Goal: Task Accomplishment & Management: Use online tool/utility

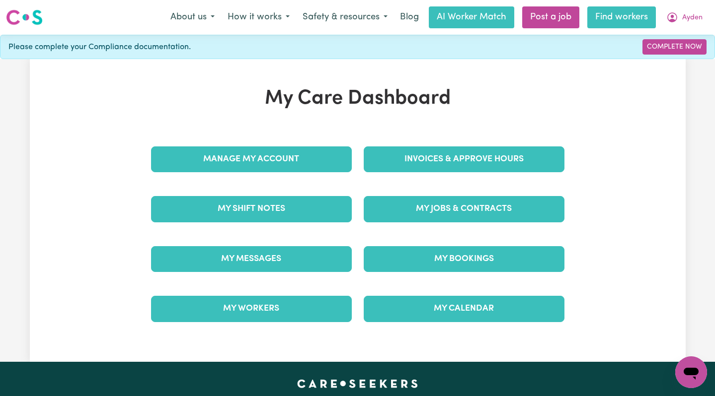
click at [641, 18] on link "Find workers" at bounding box center [621, 17] width 69 height 22
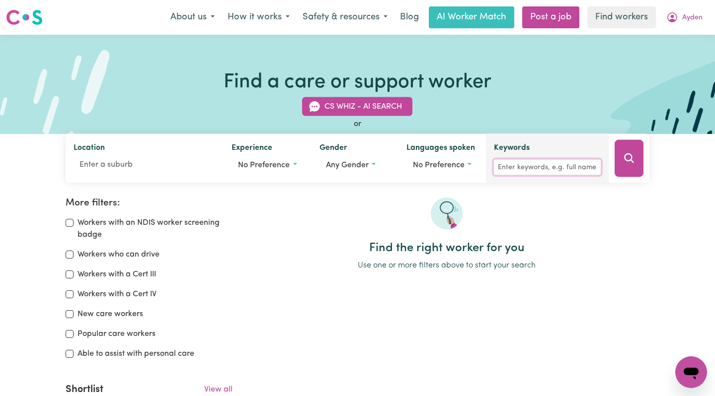
click at [525, 167] on input "Keywords" at bounding box center [547, 167] width 107 height 15
type input "[PERSON_NAME]"
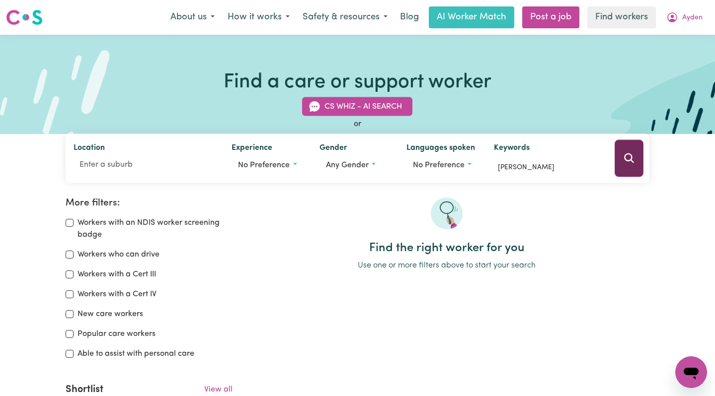
click at [615, 167] on button "Search" at bounding box center [629, 158] width 29 height 37
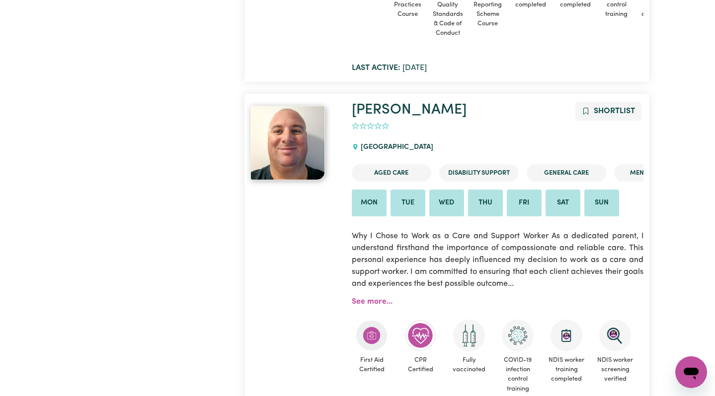
scroll to position [513, 0]
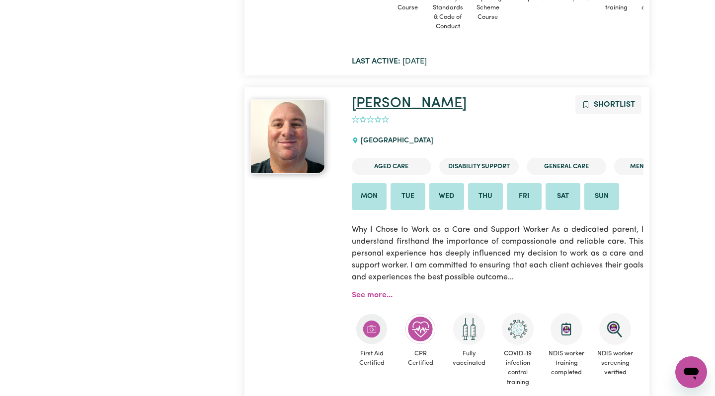
click at [378, 104] on link "[PERSON_NAME]" at bounding box center [409, 103] width 115 height 14
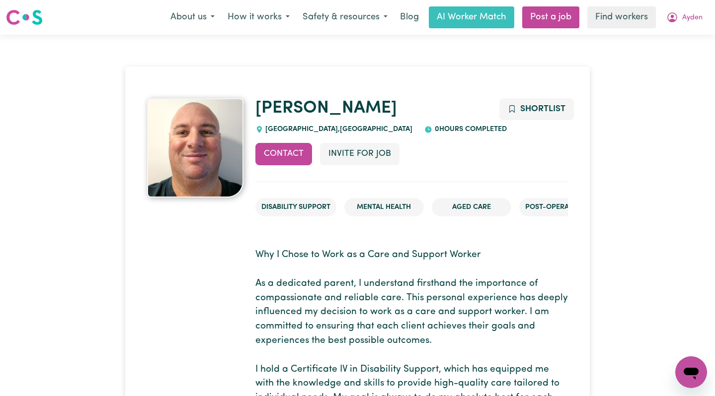
click at [358, 148] on button "Invite for Job" at bounding box center [359, 154] width 79 height 22
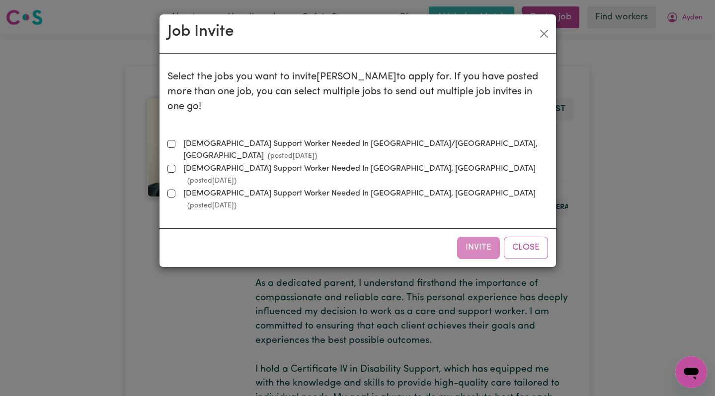
click at [334, 138] on label "Male Support Worker Needed In Gorokan/The Entrance, NSW (posted Oct 9 2025 )" at bounding box center [363, 150] width 369 height 24
click at [175, 140] on input "Male Support Worker Needed In Gorokan/The Entrance, NSW (posted Oct 9 2025 )" at bounding box center [171, 144] width 8 height 8
checkbox input "true"
click at [471, 237] on button "Invite" at bounding box center [478, 248] width 43 height 22
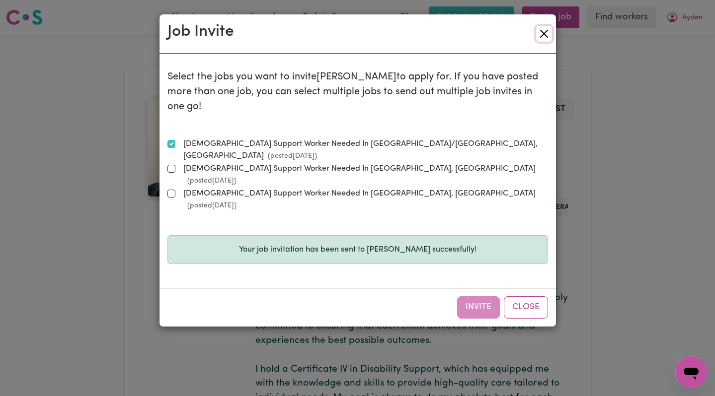
click at [537, 38] on button "Close" at bounding box center [544, 34] width 16 height 16
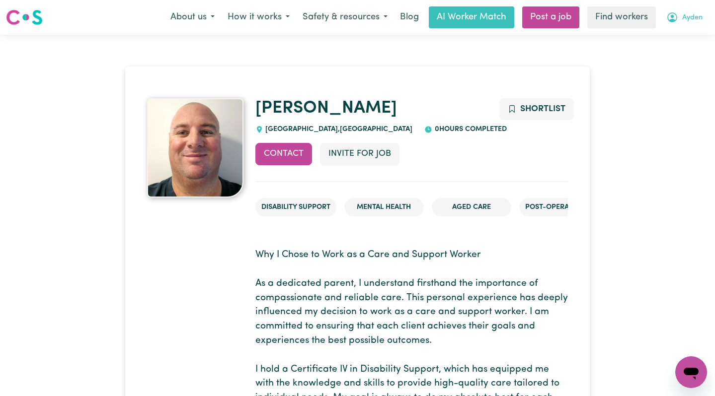
click at [688, 22] on span "Ayden" at bounding box center [692, 17] width 20 height 11
click at [675, 45] on link "My Dashboard" at bounding box center [669, 38] width 78 height 19
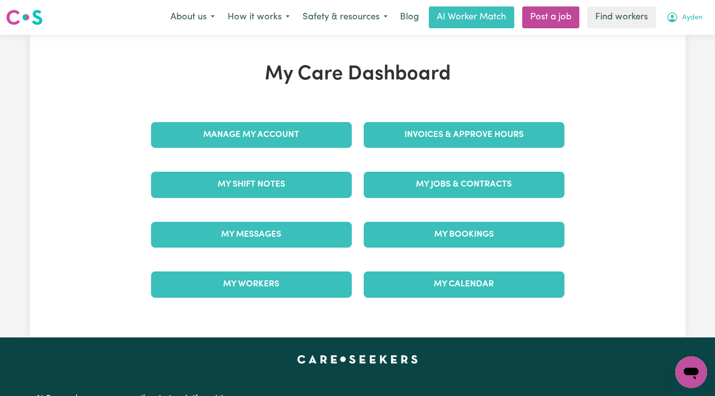
click at [685, 20] on span "Ayden" at bounding box center [692, 17] width 20 height 11
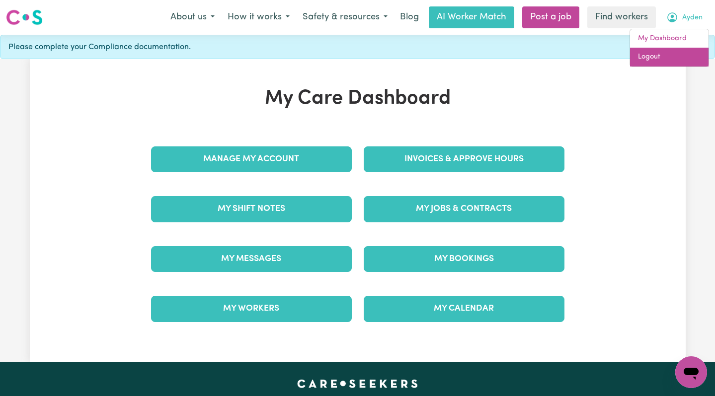
click at [672, 54] on link "Logout" at bounding box center [669, 57] width 78 height 19
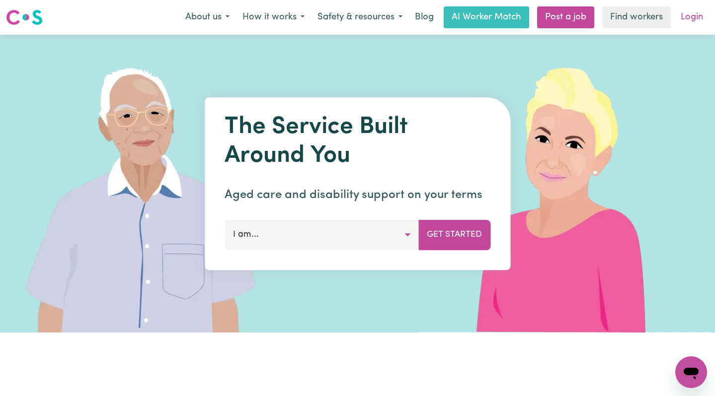
click at [689, 23] on link "Login" at bounding box center [692, 17] width 34 height 22
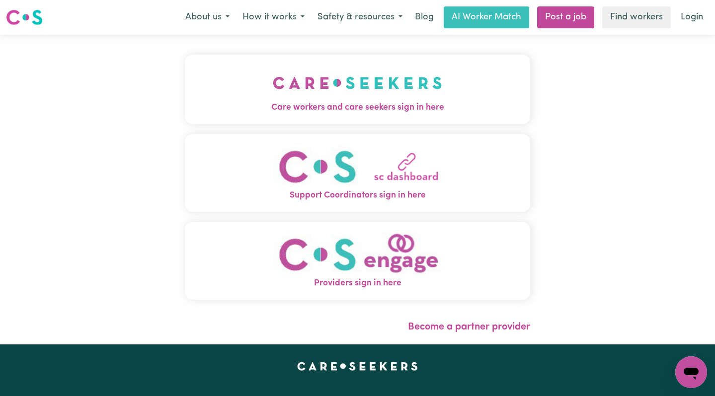
click at [358, 57] on button "Care workers and care seekers sign in here" at bounding box center [358, 90] width 346 height 70
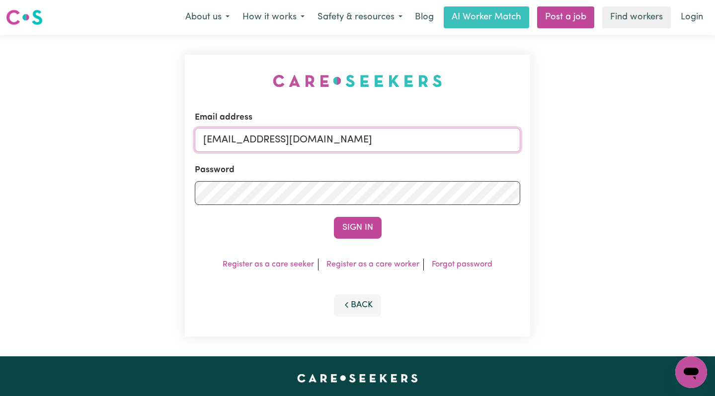
drag, startPoint x: 439, startPoint y: 140, endPoint x: 255, endPoint y: 142, distance: 183.8
click at [255, 142] on input "superuser~AydenCookAAC@careseekers.com.au" at bounding box center [358, 140] width 326 height 24
paste input "DavidMCA"
type input "superuser~DavidMCA@careseekers.com.au"
click at [334, 217] on button "Sign In" at bounding box center [358, 228] width 48 height 22
